Goal: Task Accomplishment & Management: Use online tool/utility

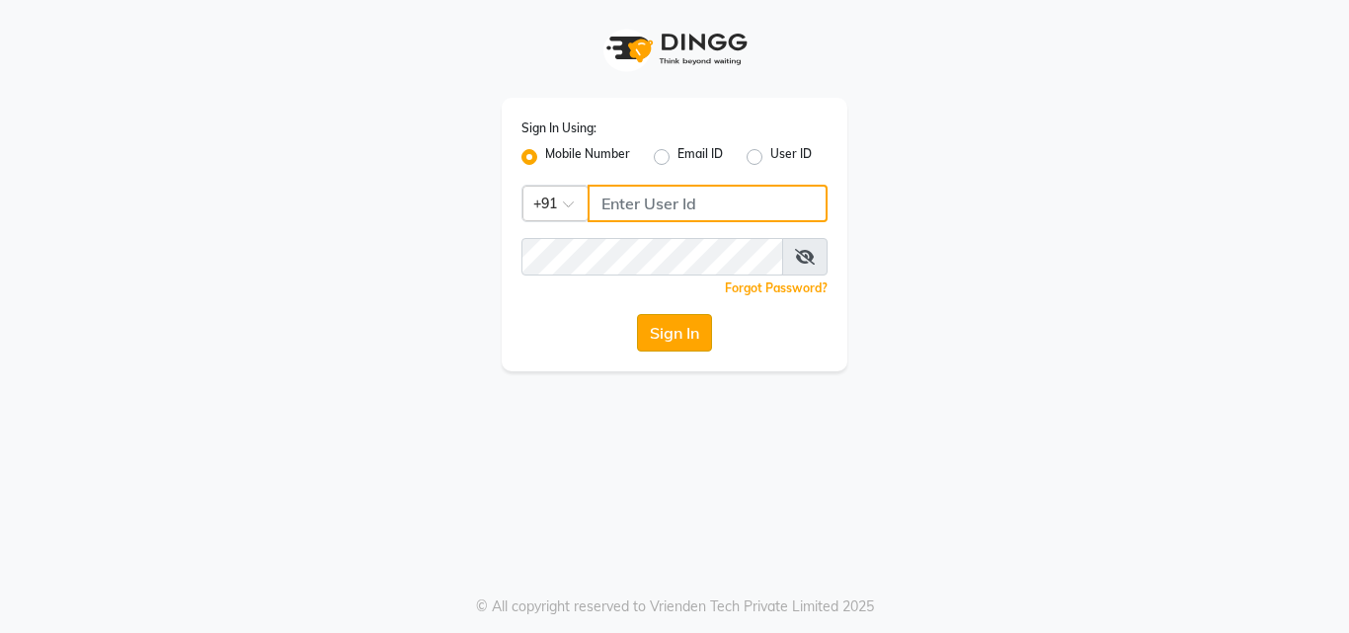
type input "9560069622"
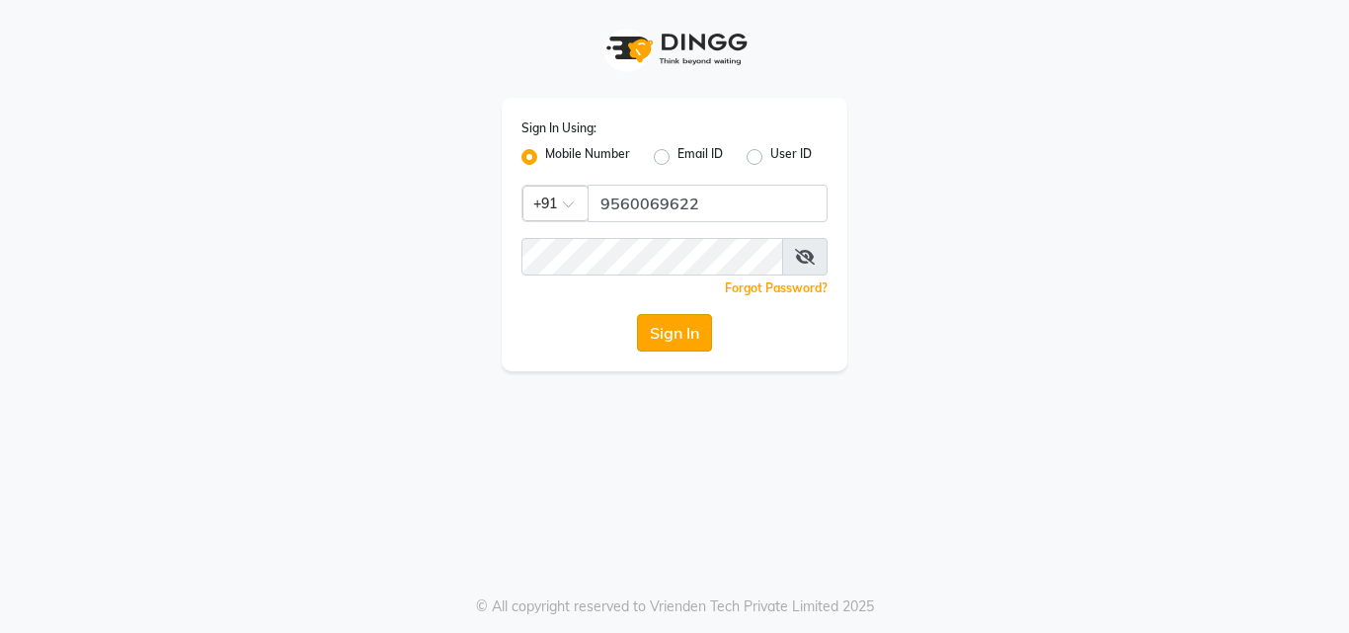
click at [687, 341] on button "Sign In" at bounding box center [674, 333] width 75 height 38
